Goal: Task Accomplishment & Management: Use online tool/utility

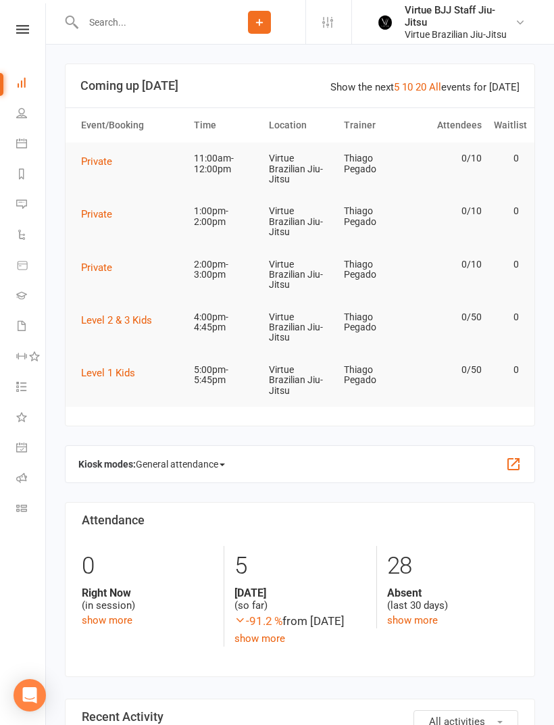
click at [20, 138] on icon at bounding box center [21, 143] width 11 height 11
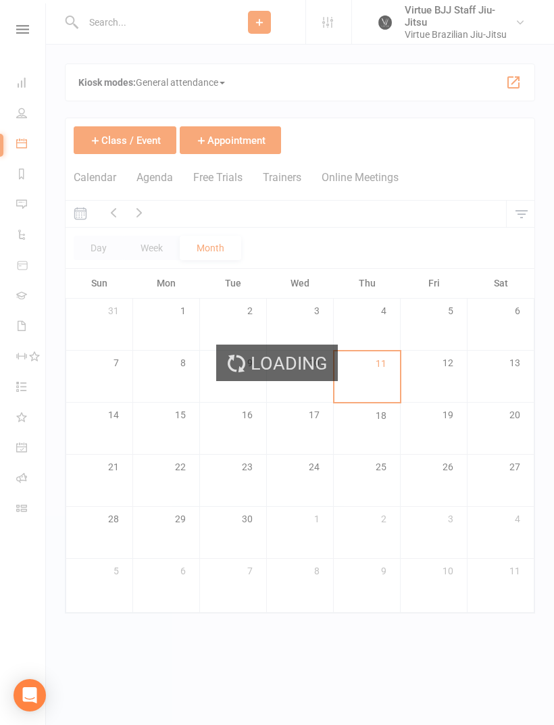
click at [11, 137] on div "Loading" at bounding box center [277, 362] width 554 height 725
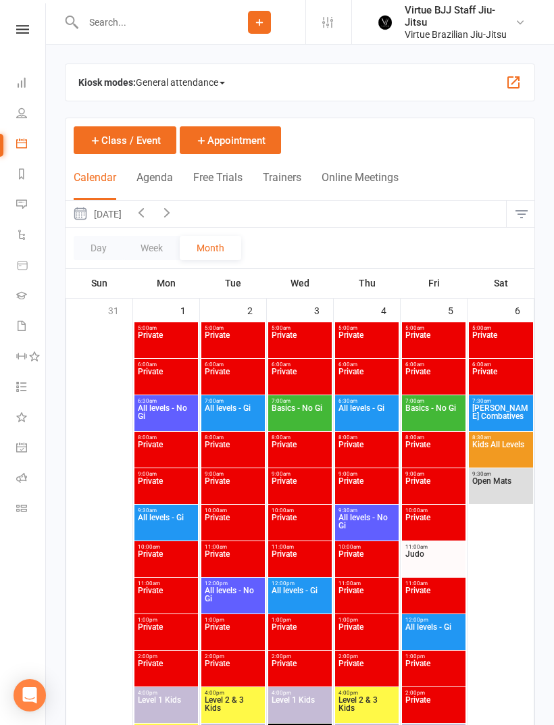
click at [213, 82] on span "General attendance" at bounding box center [180, 83] width 89 height 22
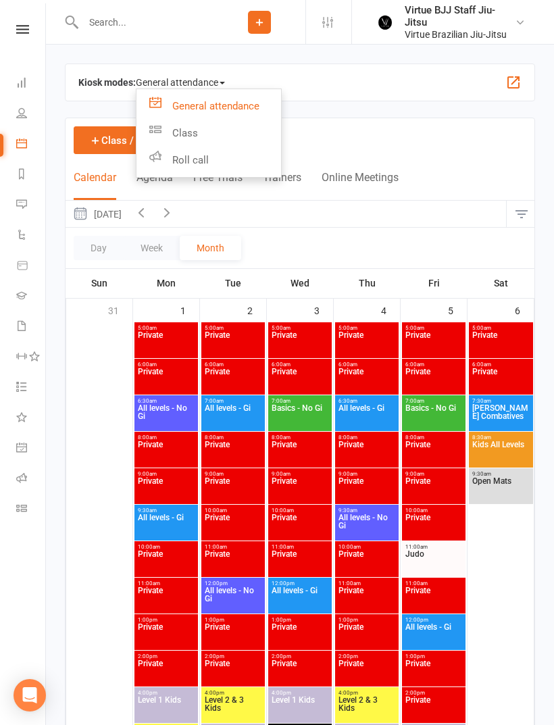
click at [203, 132] on link "Class" at bounding box center [208, 133] width 145 height 27
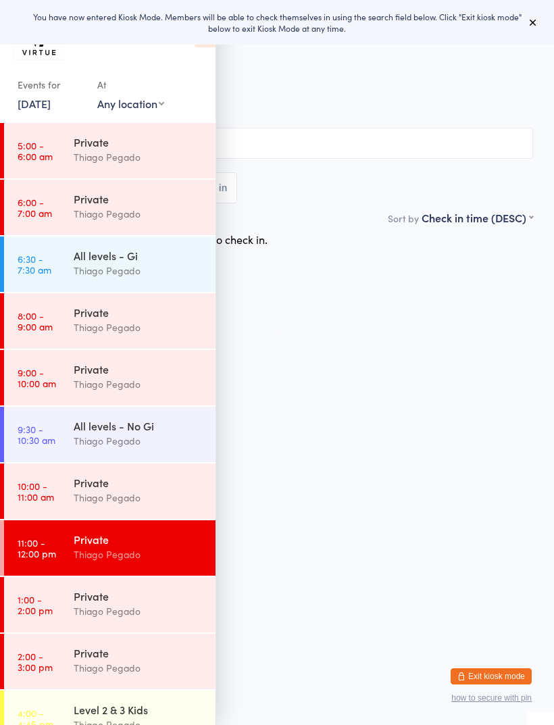
click at [516, 16] on div "You have now entered Kiosk Mode. Members will be able to check themselves in us…" at bounding box center [277, 22] width 511 height 23
click at [154, 429] on div "All levels - No Gi" at bounding box center [139, 425] width 130 height 15
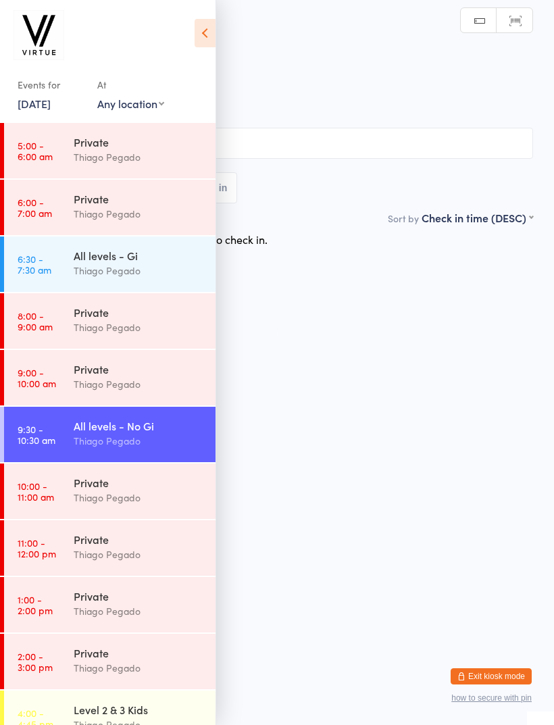
click at [531, 16] on link "Scanner input" at bounding box center [514, 21] width 36 height 26
click at [207, 32] on icon at bounding box center [204, 33] width 21 height 28
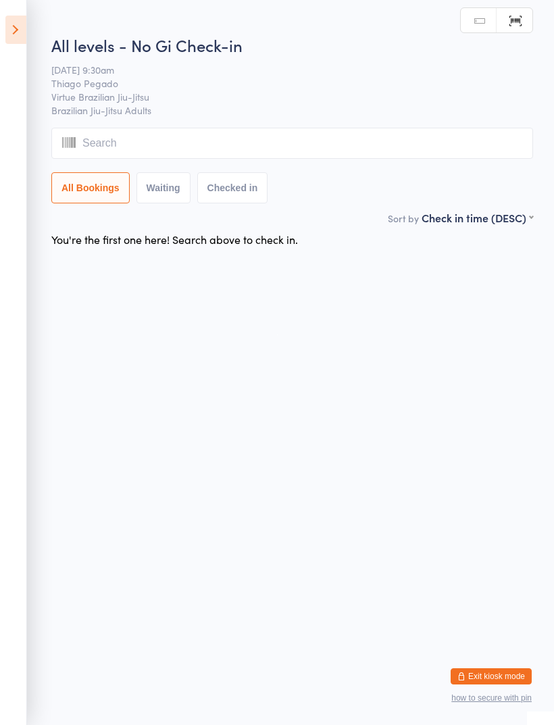
click at [288, 142] on input "search" at bounding box center [291, 143] width 481 height 31
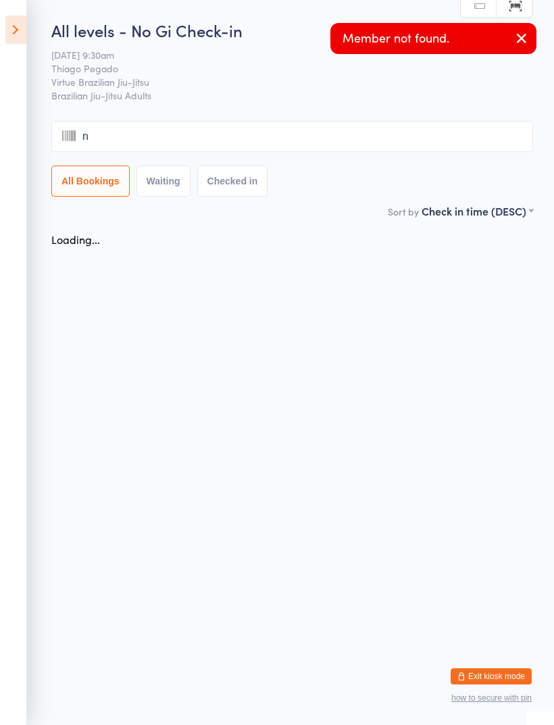
type input "ni"
type input "A"
click at [519, 33] on icon "button" at bounding box center [521, 38] width 16 height 17
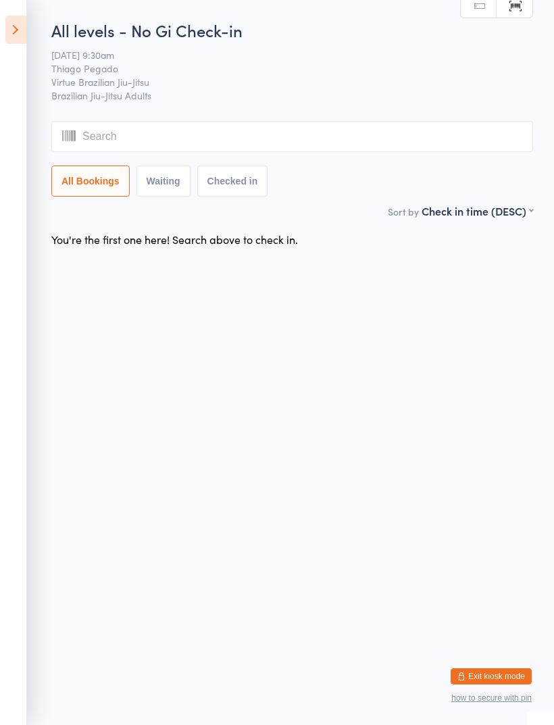
click at [480, 11] on link "Manual search" at bounding box center [479, 6] width 36 height 26
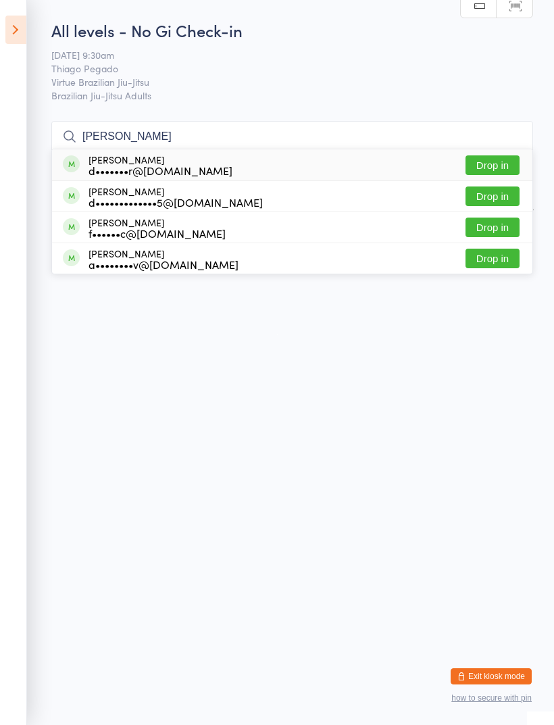
type input "[PERSON_NAME]"
click at [503, 163] on button "Drop in" at bounding box center [492, 165] width 54 height 20
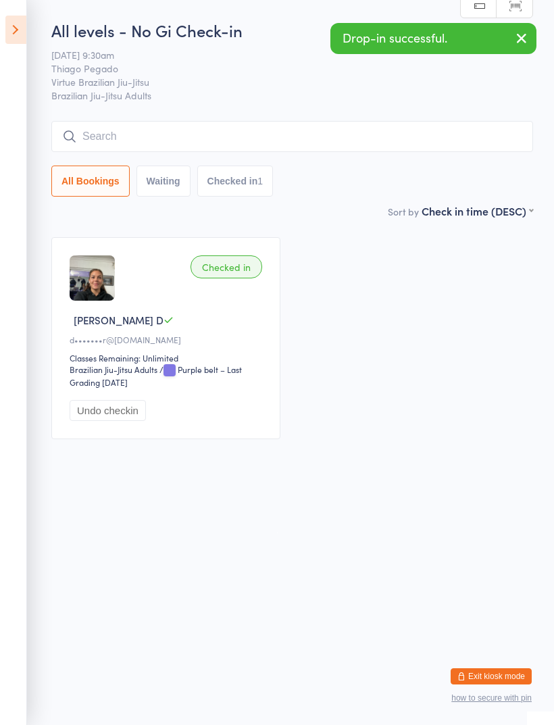
click at [233, 124] on input "search" at bounding box center [291, 136] width 481 height 31
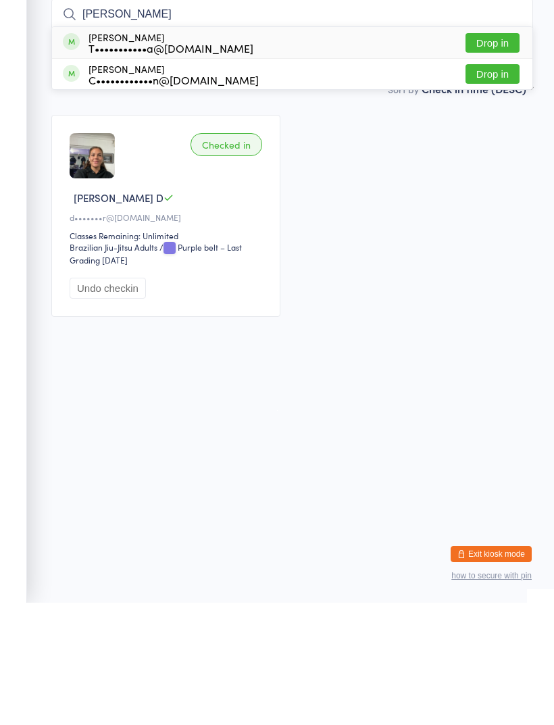
type input "[PERSON_NAME]"
click at [496, 155] on button "Drop in" at bounding box center [492, 165] width 54 height 20
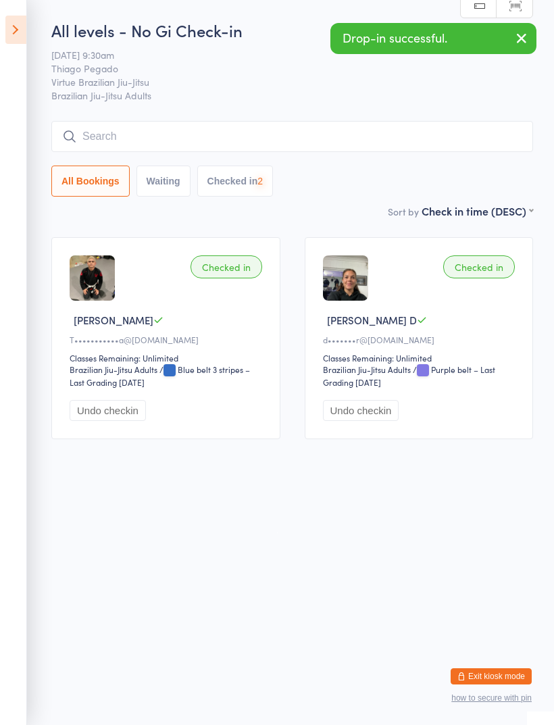
click at [269, 130] on input "search" at bounding box center [291, 136] width 481 height 31
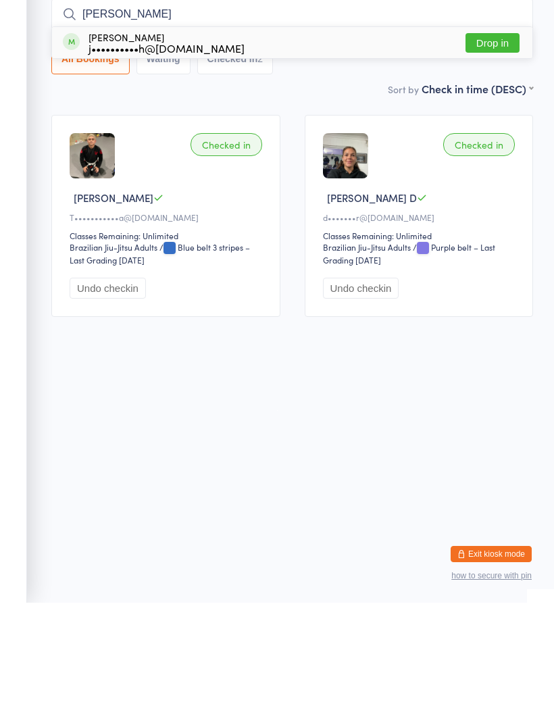
type input "[PERSON_NAME]"
click at [498, 155] on button "Drop in" at bounding box center [492, 165] width 54 height 20
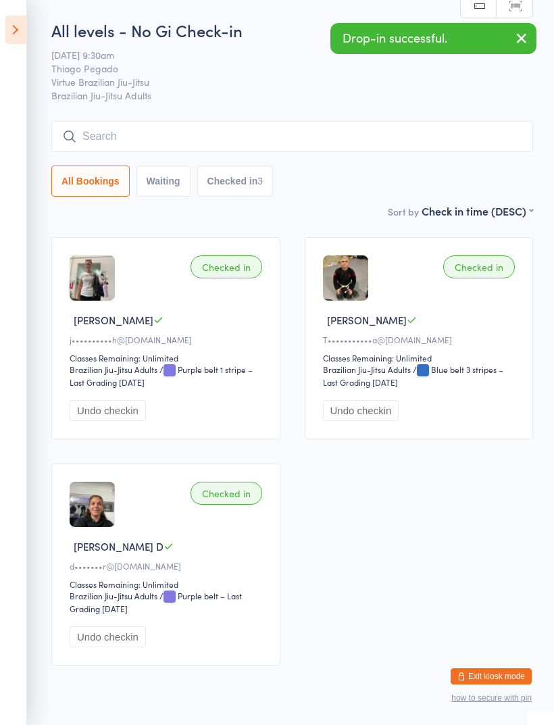
click at [346, 138] on input "search" at bounding box center [291, 136] width 481 height 31
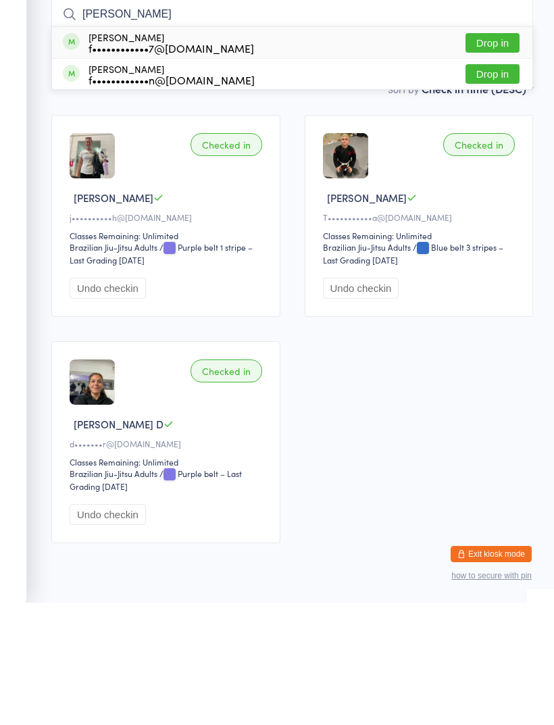
type input "[PERSON_NAME]"
click at [491, 155] on button "Drop in" at bounding box center [492, 165] width 54 height 20
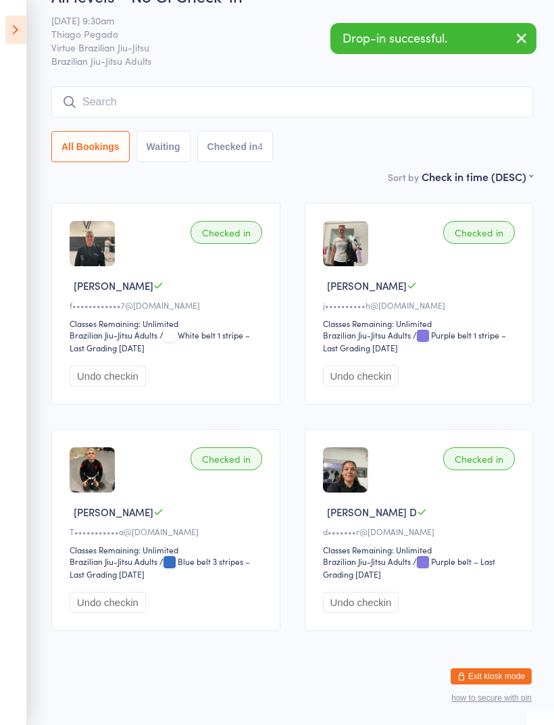
click at [358, 66] on div "All levels - No Gi Check-in [DATE] 9:30am Thiago Pegado Virtue Brazilian Jiu-Ji…" at bounding box center [291, 76] width 481 height 184
click at [291, 86] on input "search" at bounding box center [291, 101] width 481 height 31
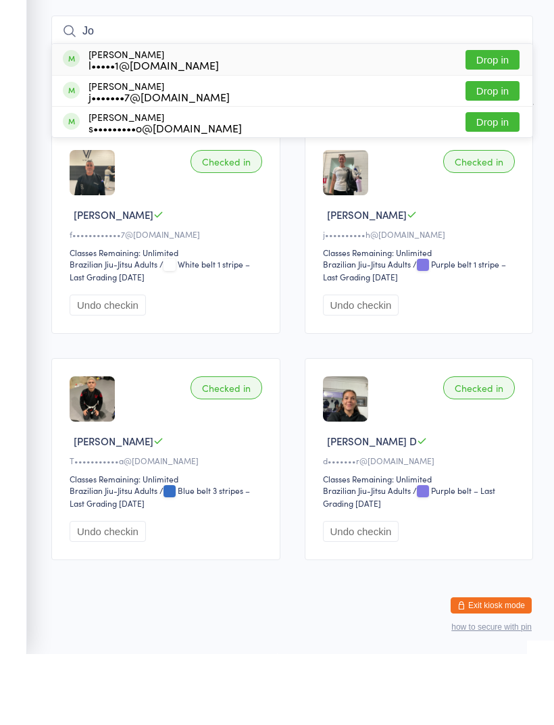
type input "Jo"
click at [483, 152] on button "Drop in" at bounding box center [492, 162] width 54 height 20
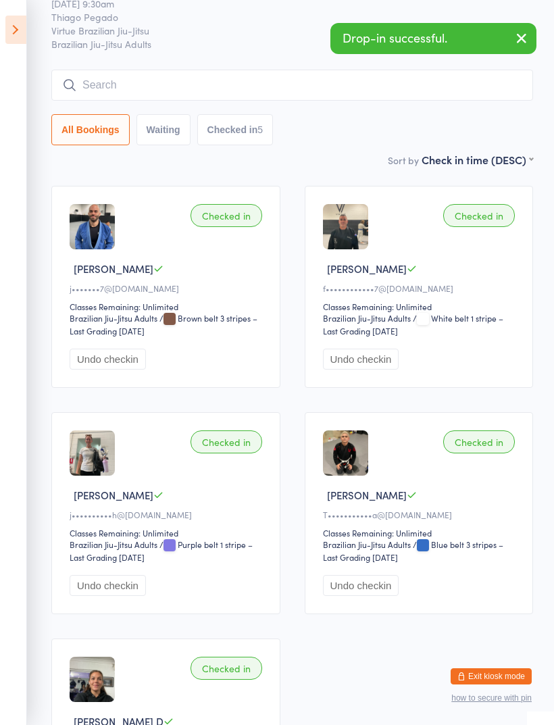
click at [238, 86] on input "search" at bounding box center [291, 85] width 481 height 31
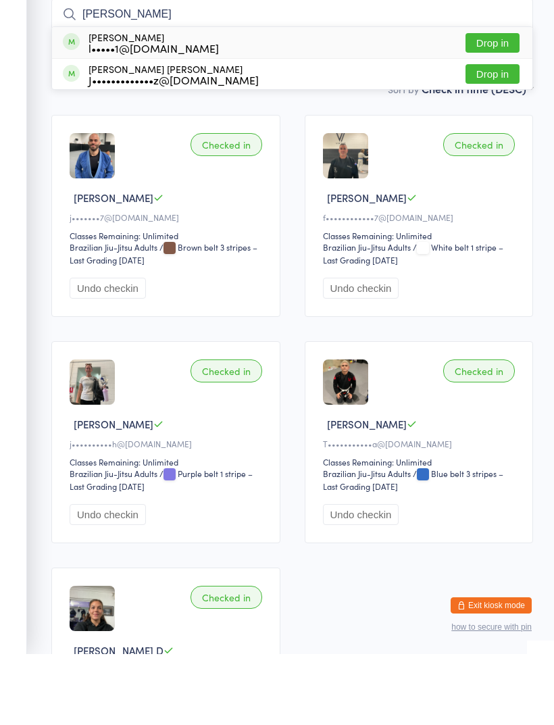
type input "[PERSON_NAME]"
click at [498, 135] on button "Drop in" at bounding box center [492, 145] width 54 height 20
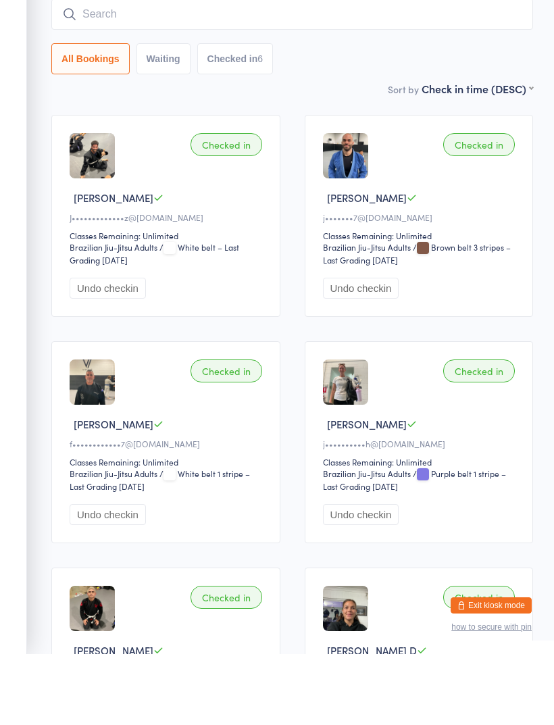
scroll to position [122, 0]
